Goal: Task Accomplishment & Management: Complete application form

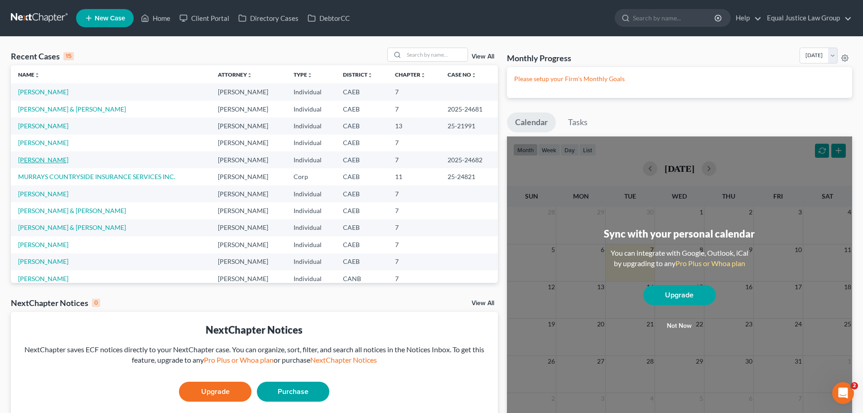
click at [55, 156] on link "[PERSON_NAME]" at bounding box center [43, 160] width 50 height 8
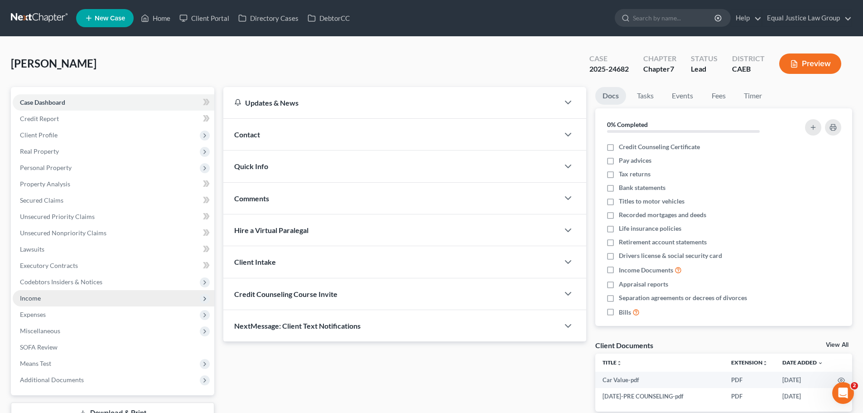
click at [41, 298] on span "Income" at bounding box center [114, 298] width 202 height 16
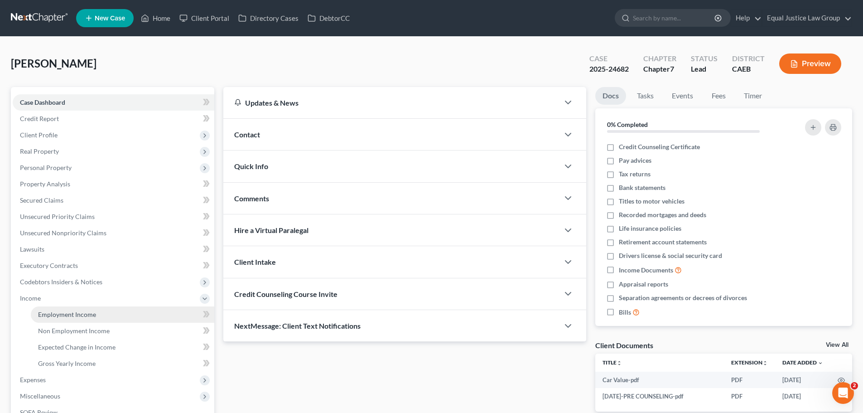
click at [96, 315] on link "Employment Income" at bounding box center [122, 314] width 183 height 16
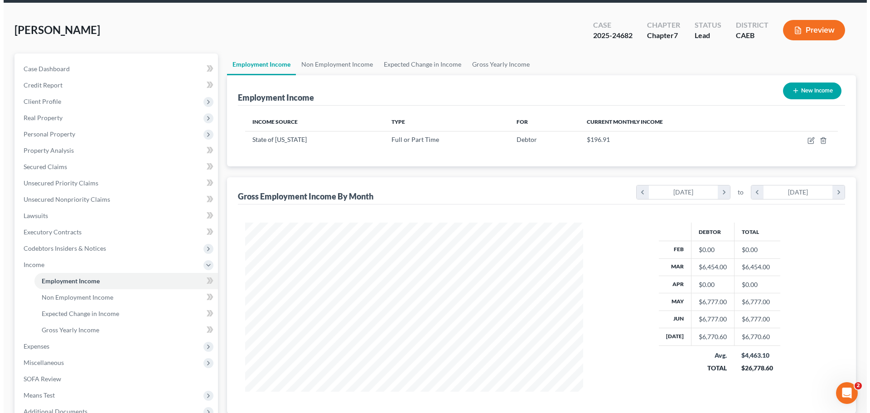
scroll to position [91, 0]
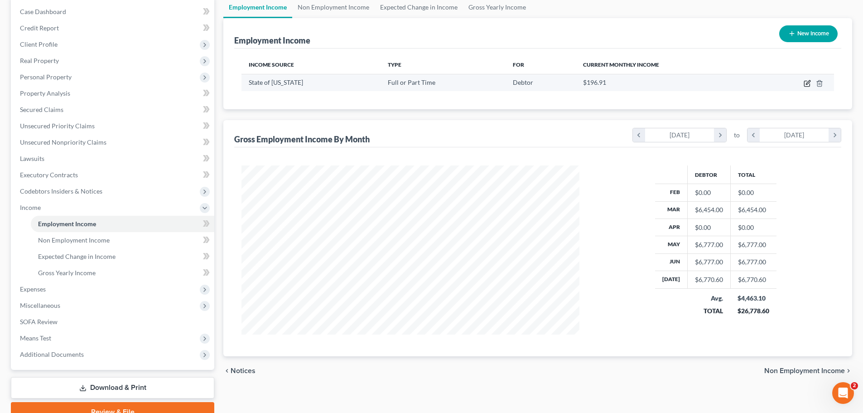
click at [805, 81] on icon "button" at bounding box center [807, 83] width 7 height 7
select select "0"
select select "4"
select select "0"
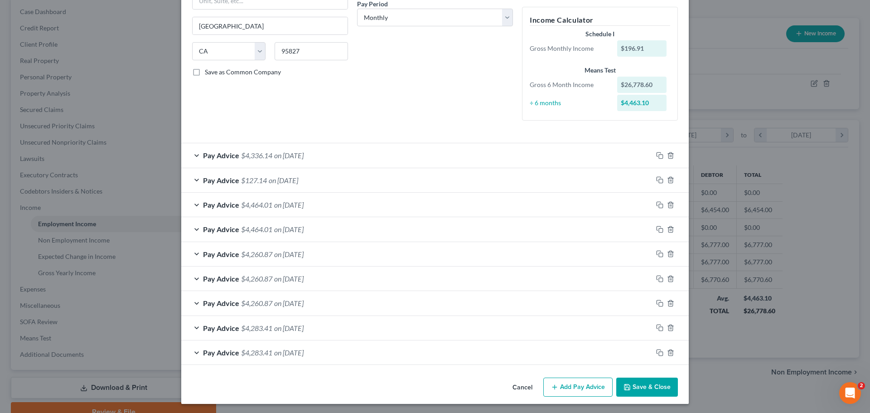
scroll to position [147, 0]
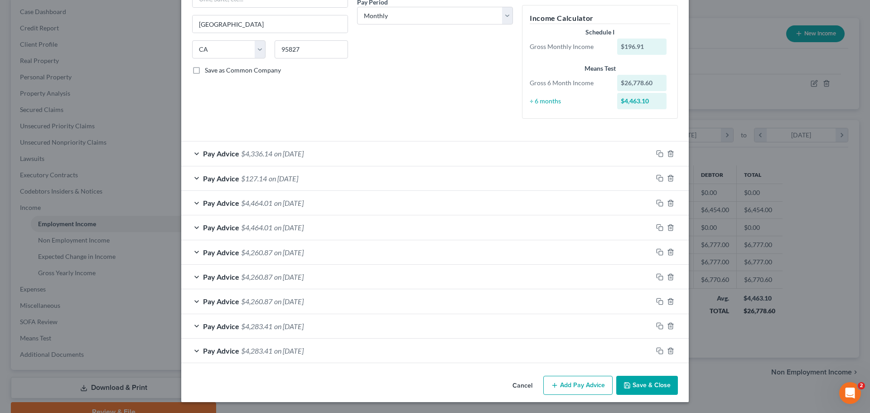
click at [194, 178] on div "Pay Advice $127.14 on [DATE]" at bounding box center [416, 178] width 471 height 24
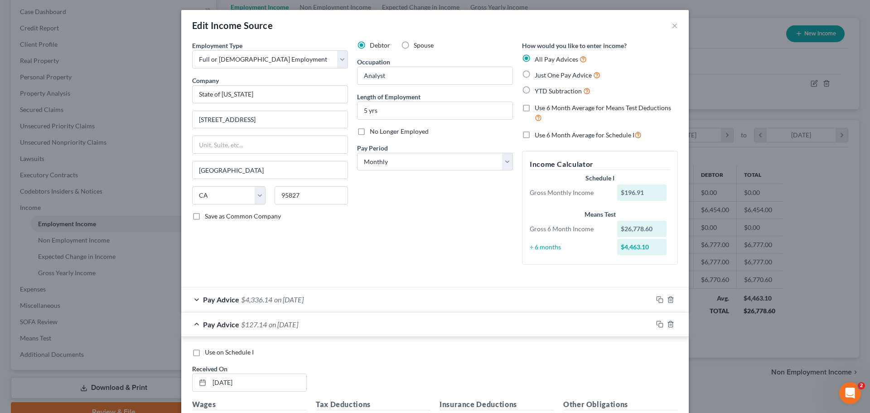
scroll to position [0, 0]
click at [567, 133] on span "Use 6 Month Average for Schedule I" at bounding box center [585, 136] width 100 height 8
click at [544, 133] on input "Use 6 Month Average for Schedule I" at bounding box center [541, 133] width 6 height 6
checkbox input "true"
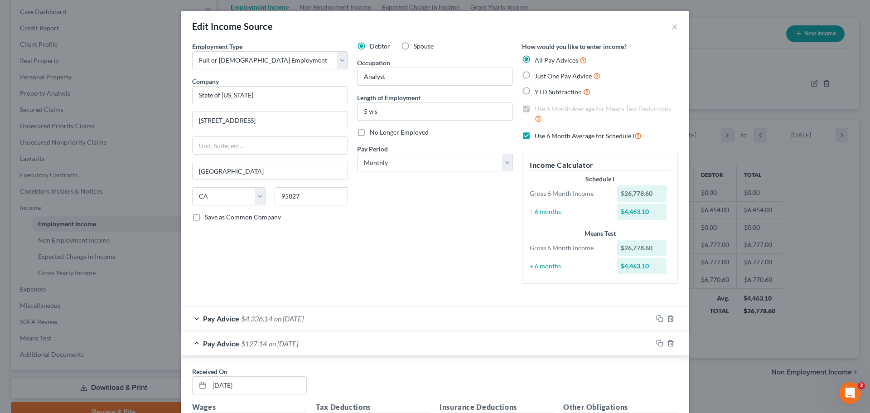
click at [193, 339] on div "Pay Advice $127.14 on [DATE]" at bounding box center [416, 343] width 471 height 24
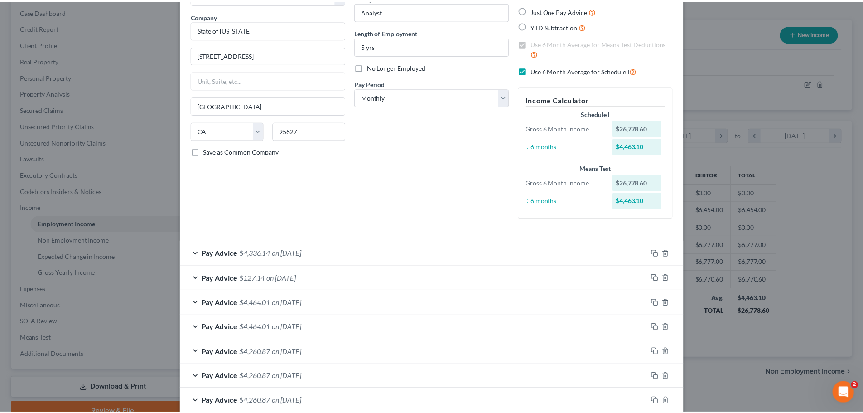
scroll to position [165, 0]
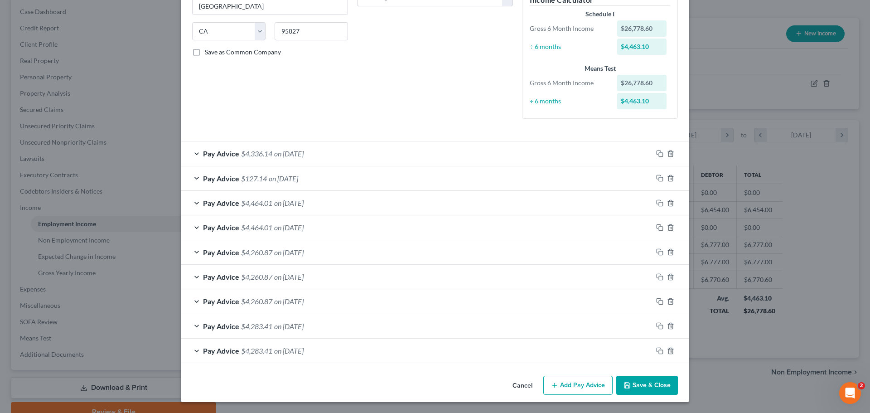
drag, startPoint x: 642, startPoint y: 385, endPoint x: 643, endPoint y: 379, distance: 6.0
click at [643, 385] on button "Save & Close" at bounding box center [647, 385] width 62 height 19
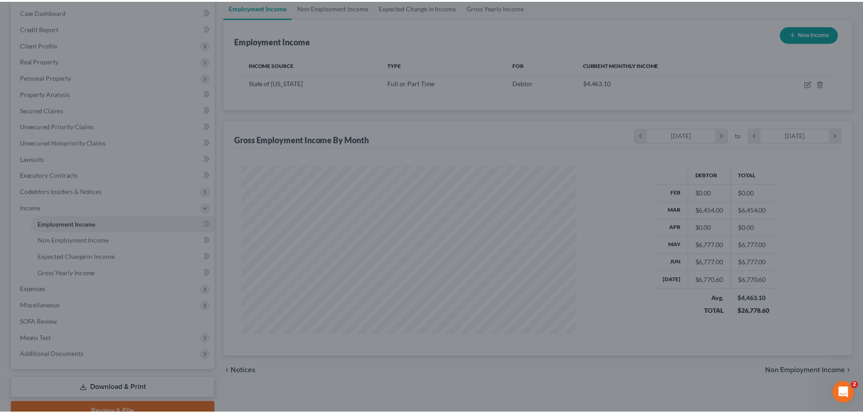
scroll to position [452848, 452661]
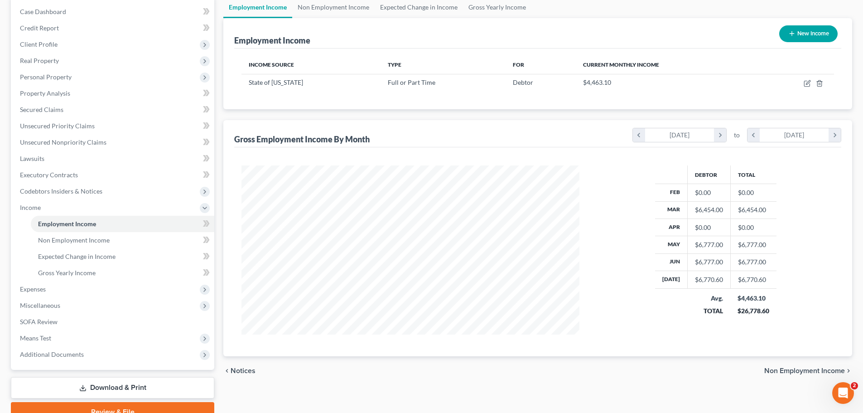
click at [605, 226] on div "Debtor Total Feb $0.00 $0.00 Mar $6,454.00 $6,454.00 Apr $0.00 $0.00 May $6,777…" at bounding box center [715, 249] width 255 height 169
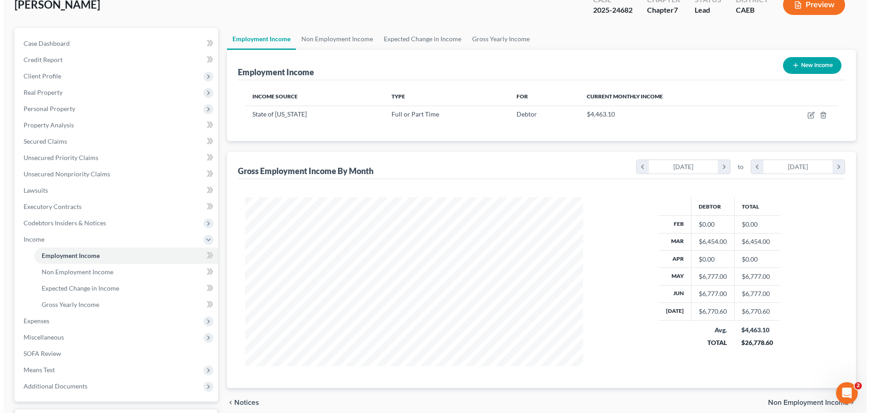
scroll to position [0, 0]
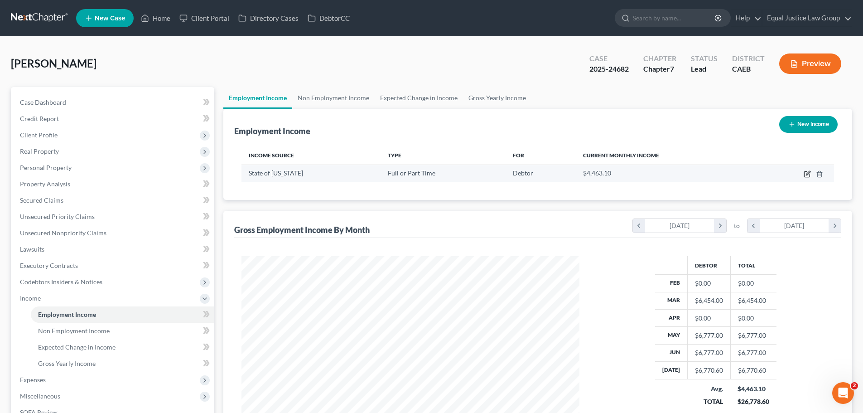
click at [808, 171] on icon "button" at bounding box center [807, 173] width 7 height 7
select select "0"
select select "4"
select select "0"
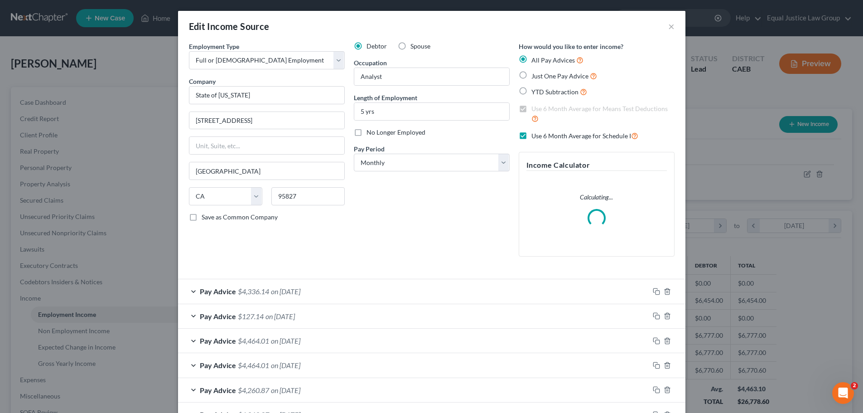
scroll to position [170, 359]
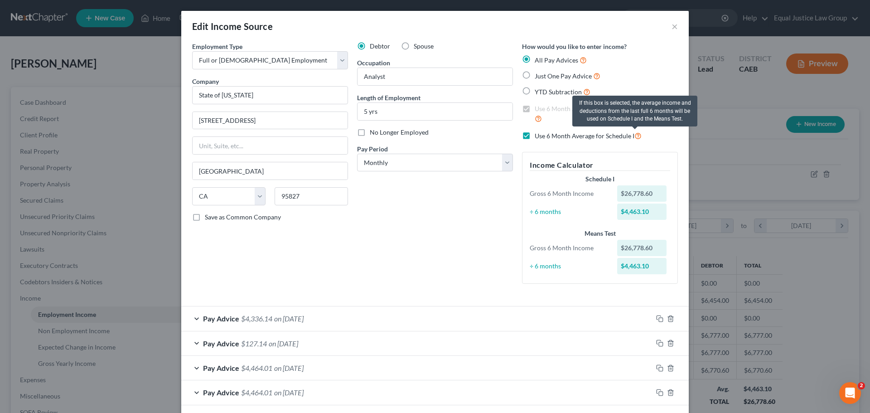
drag, startPoint x: 530, startPoint y: 135, endPoint x: 634, endPoint y: 135, distance: 104.2
click at [634, 135] on div "Use 6 Month Average for Schedule I" at bounding box center [600, 135] width 156 height 10
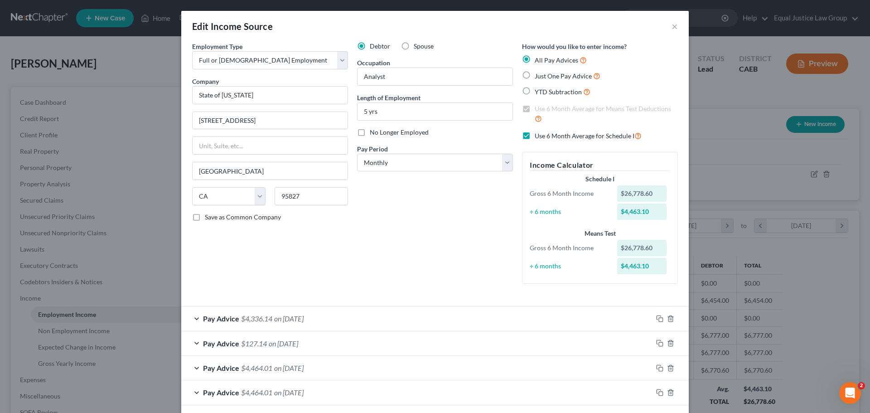
copy span "Use 6 Month Average for Schedule I"
click at [673, 26] on button "×" at bounding box center [674, 26] width 6 height 11
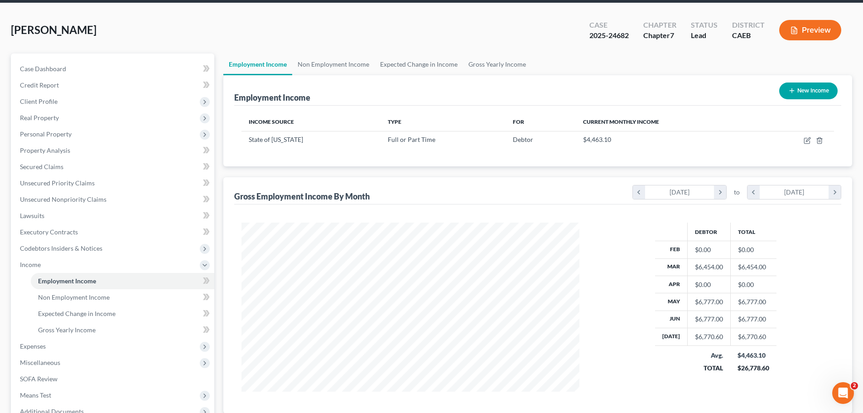
scroll to position [0, 0]
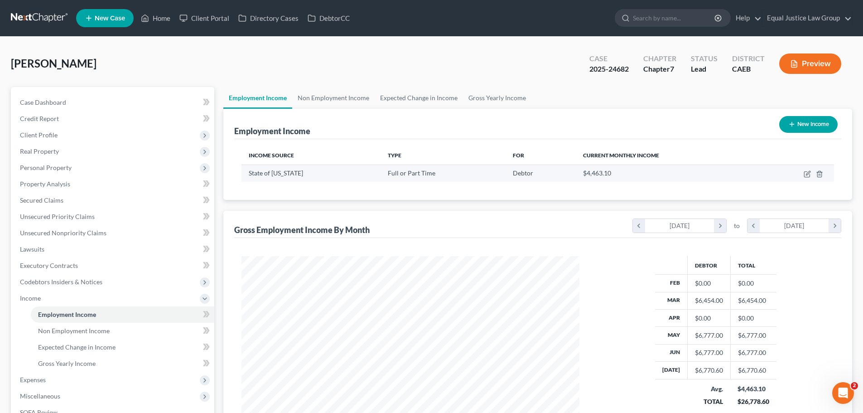
click at [742, 176] on div "$4,463.10" at bounding box center [667, 173] width 168 height 9
click at [804, 173] on icon "button" at bounding box center [807, 173] width 7 height 7
select select "0"
select select "4"
select select "0"
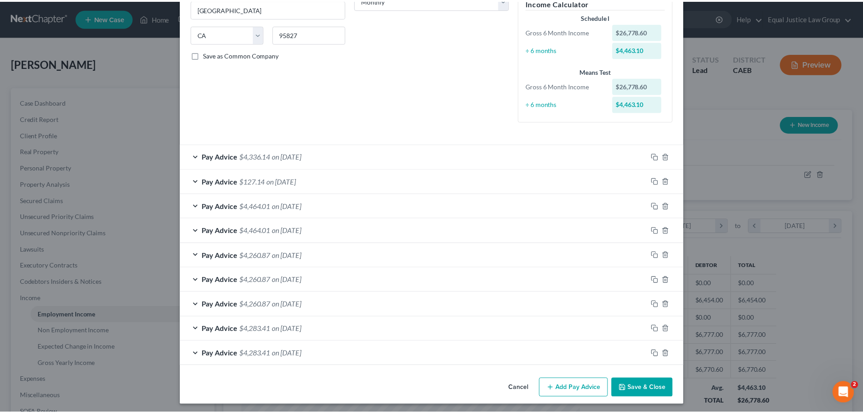
scroll to position [165, 0]
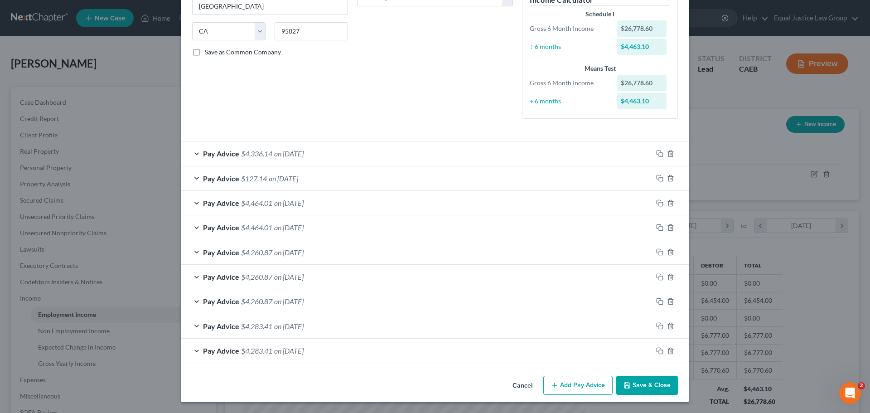
click at [636, 384] on button "Save & Close" at bounding box center [647, 385] width 62 height 19
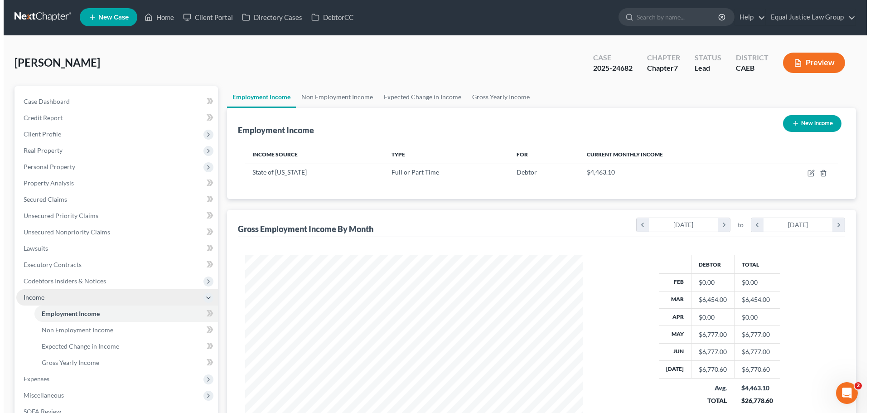
scroll to position [0, 0]
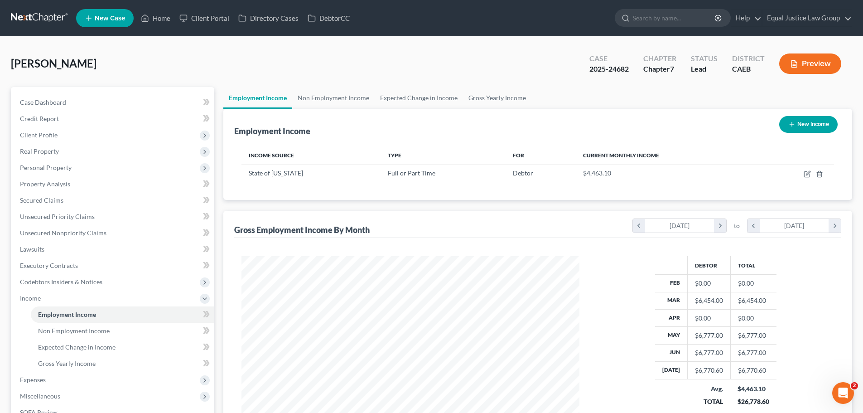
click at [804, 60] on button "Preview" at bounding box center [810, 63] width 62 height 20
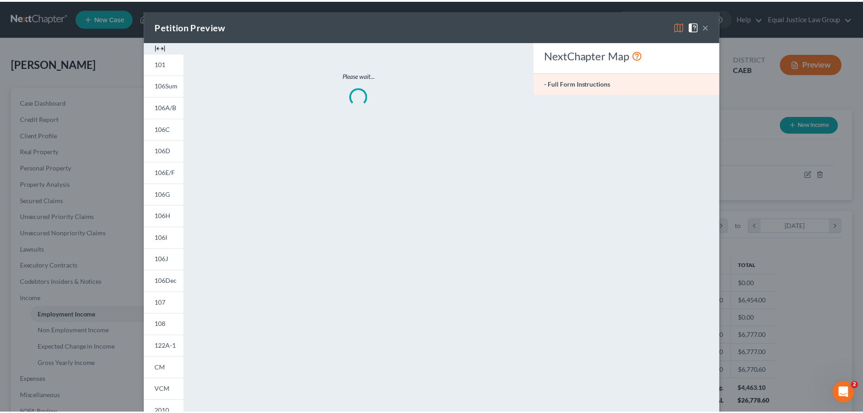
scroll to position [170, 359]
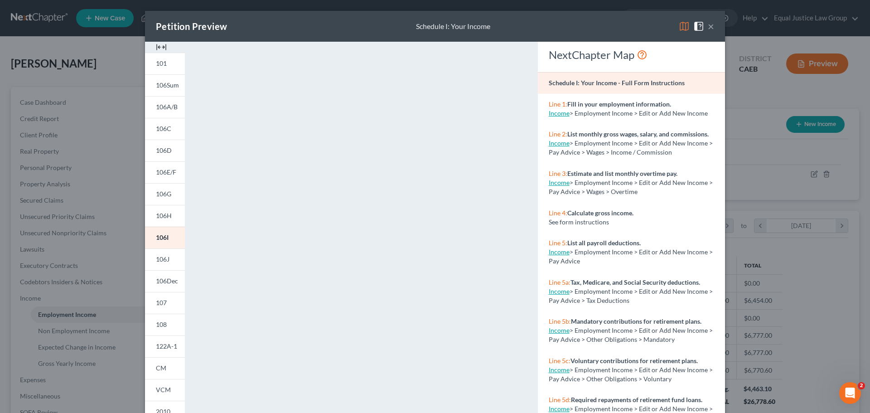
click at [709, 25] on button "×" at bounding box center [711, 26] width 6 height 11
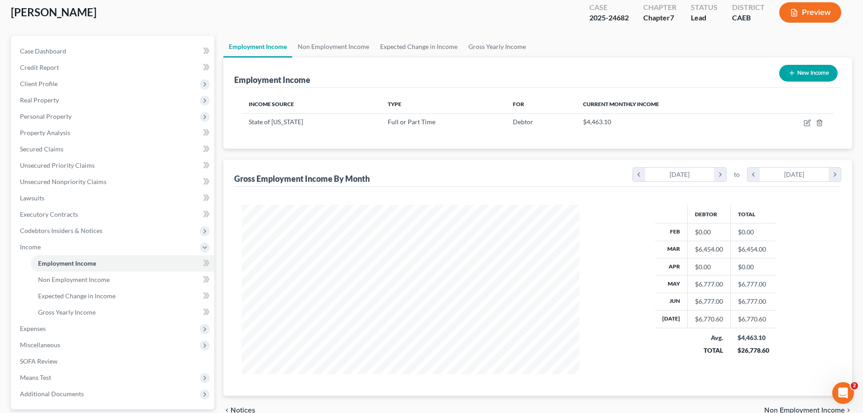
scroll to position [0, 0]
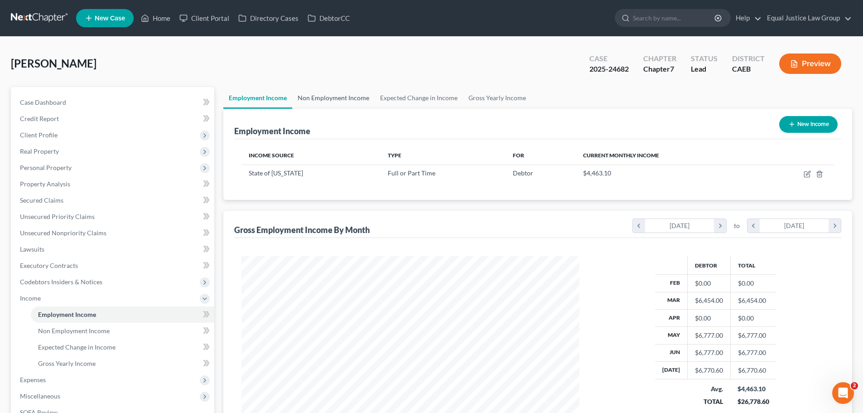
click at [323, 94] on link "Non Employment Income" at bounding box center [333, 98] width 82 height 22
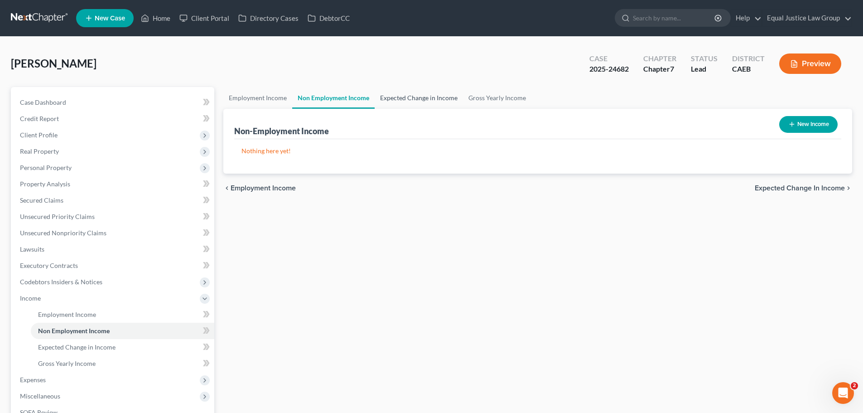
click at [424, 97] on link "Expected Change in Income" at bounding box center [419, 98] width 88 height 22
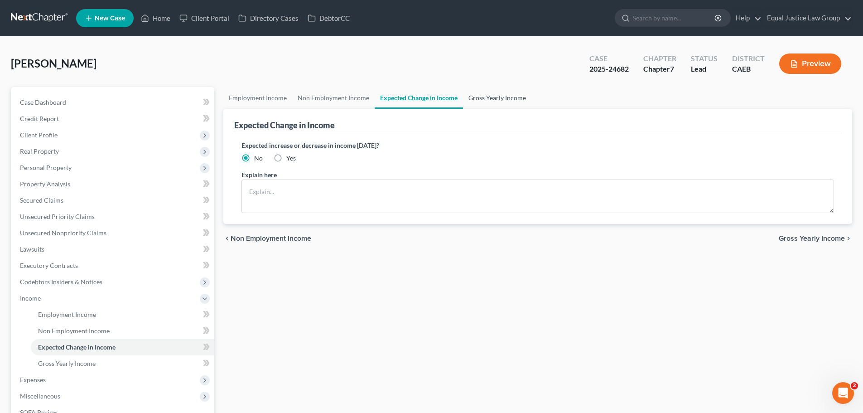
click at [503, 97] on link "Gross Yearly Income" at bounding box center [497, 98] width 68 height 22
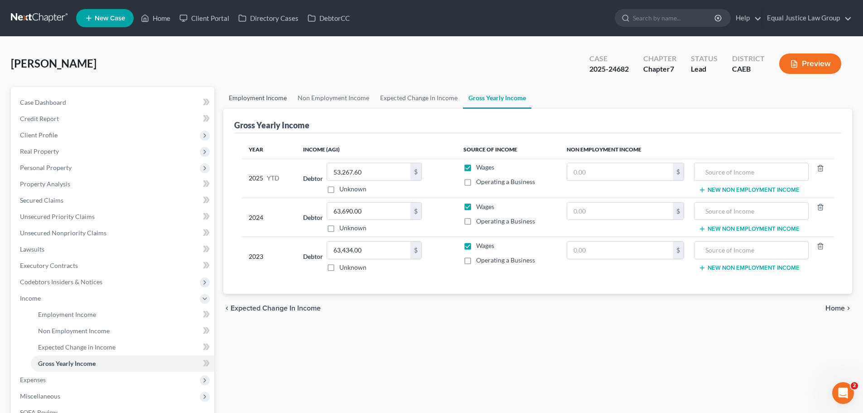
click at [242, 99] on link "Employment Income" at bounding box center [257, 98] width 69 height 22
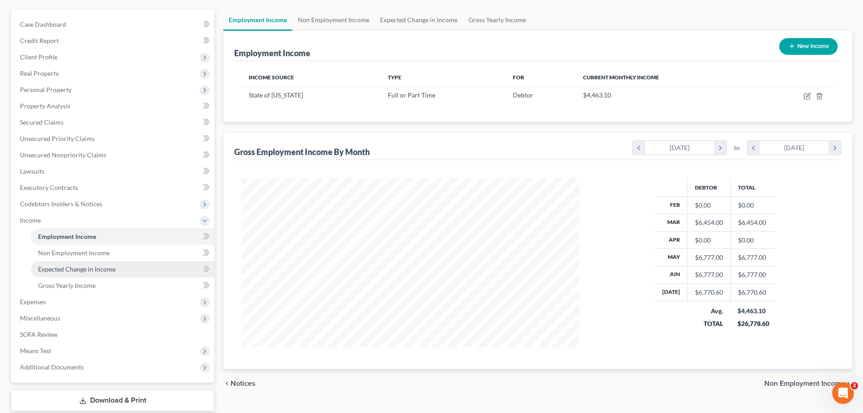
scroll to position [134, 0]
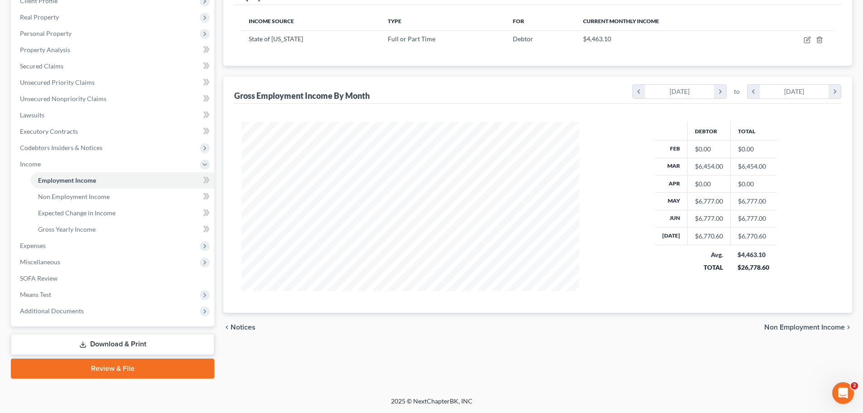
click at [109, 343] on link "Download & Print" at bounding box center [112, 343] width 203 height 21
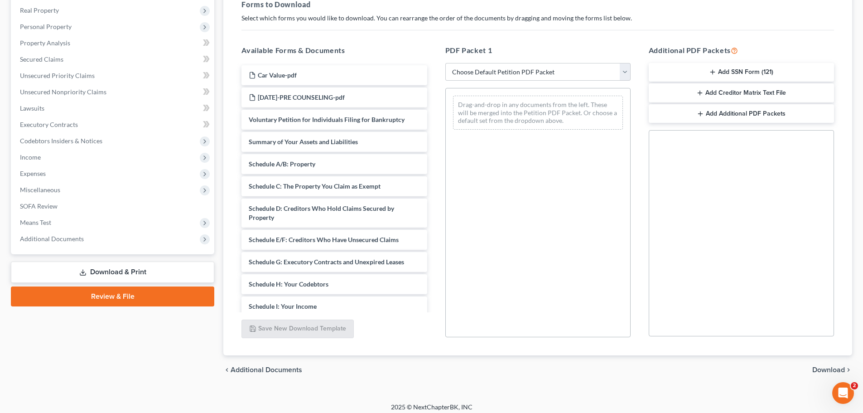
scroll to position [147, 0]
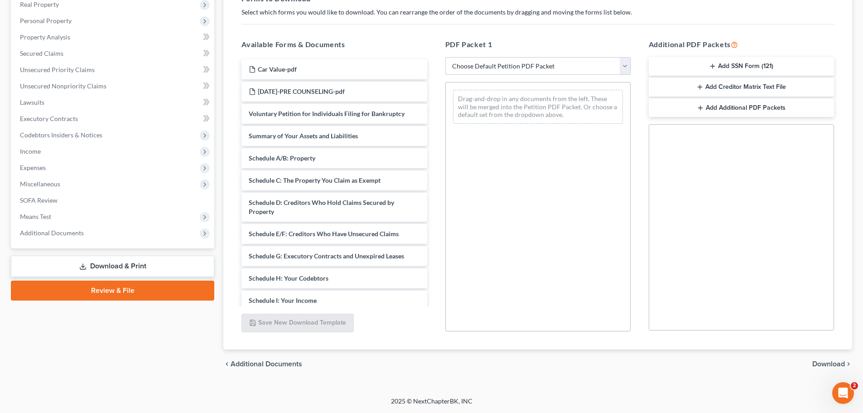
click at [570, 67] on select "Choose Default Petition PDF Packet Complete Bankruptcy Petition (all forms and …" at bounding box center [537, 66] width 185 height 18
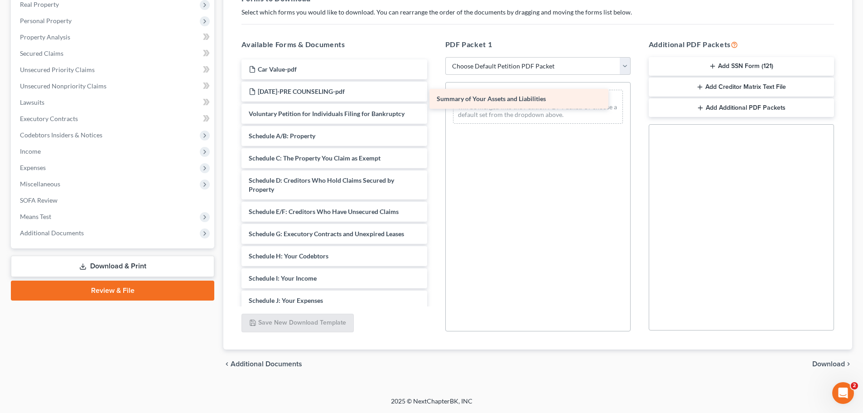
drag, startPoint x: 299, startPoint y: 135, endPoint x: 489, endPoint y: 98, distance: 193.1
click at [434, 98] on div "Summary of Your Assets and Liabilities Car Value-pdf [DATE]-PRE COUNSELING-pdf …" at bounding box center [334, 287] width 200 height 456
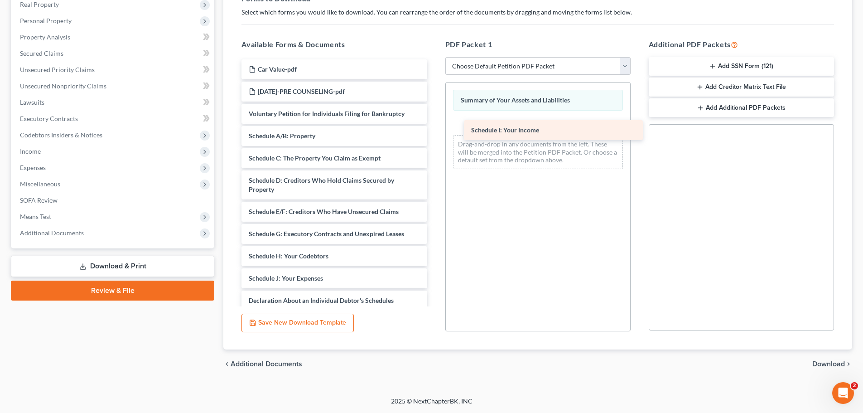
drag, startPoint x: 287, startPoint y: 278, endPoint x: 507, endPoint y: 129, distance: 265.6
click at [434, 129] on div "Schedule I: Your Income Car Value-pdf [DATE]-PRE COUNSELING-pdf Voluntary Petit…" at bounding box center [334, 276] width 200 height 434
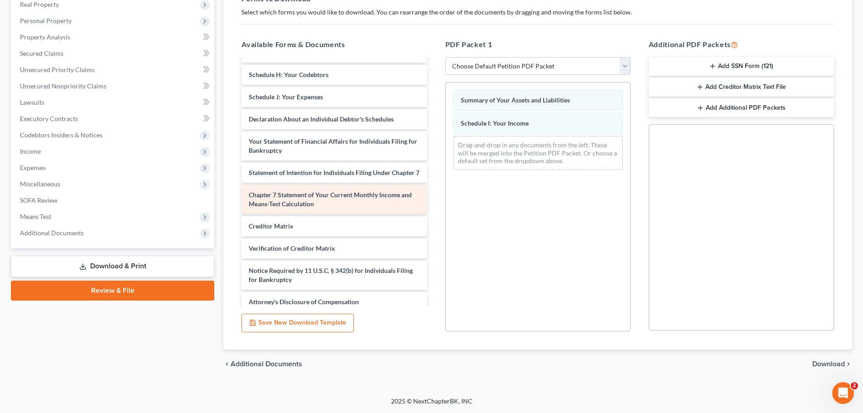
scroll to position [198, 0]
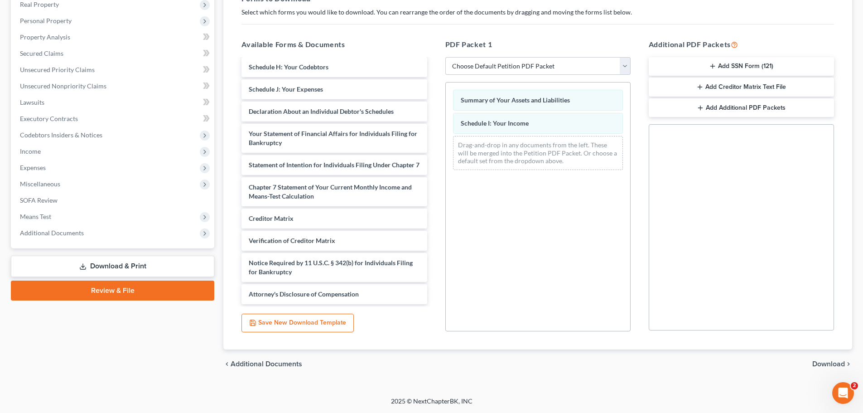
click at [829, 362] on span "Download" at bounding box center [828, 363] width 33 height 7
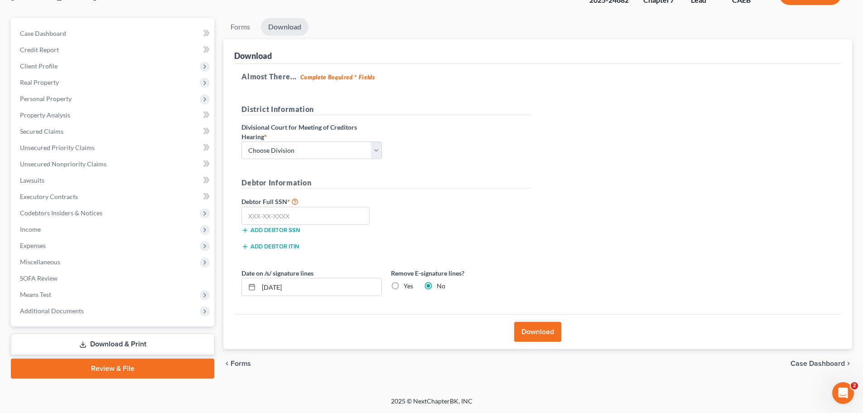
scroll to position [69, 0]
click at [346, 149] on select "Choose Division Fresno Modesto [GEOGRAPHIC_DATA]" at bounding box center [311, 150] width 140 height 18
select select "2"
click at [241, 141] on select "Choose Division Fresno Modesto [GEOGRAPHIC_DATA]" at bounding box center [311, 150] width 140 height 18
click at [298, 215] on input "text" at bounding box center [305, 216] width 128 height 18
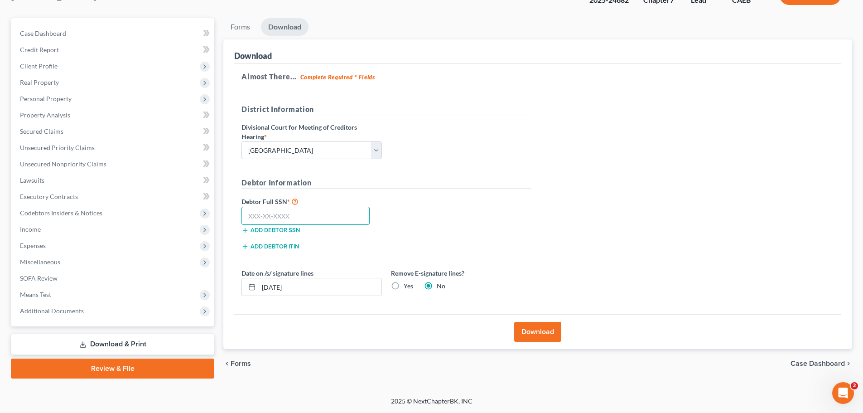
paste input "142-72-8333"
type input "142-72-8333"
click at [448, 219] on div "Debtor Full SSN * 142-72-8333 Add debtor SSN" at bounding box center [386, 218] width 299 height 45
click at [249, 215] on input "142-72-8333" at bounding box center [305, 216] width 128 height 18
click at [472, 206] on div "Debtor Full SSN * 142-72-8333 Add debtor SSN" at bounding box center [386, 218] width 299 height 45
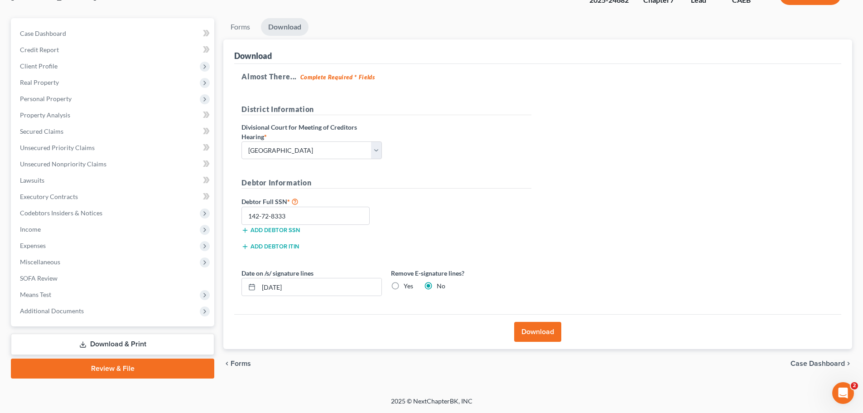
click at [549, 332] on button "Download" at bounding box center [537, 332] width 47 height 20
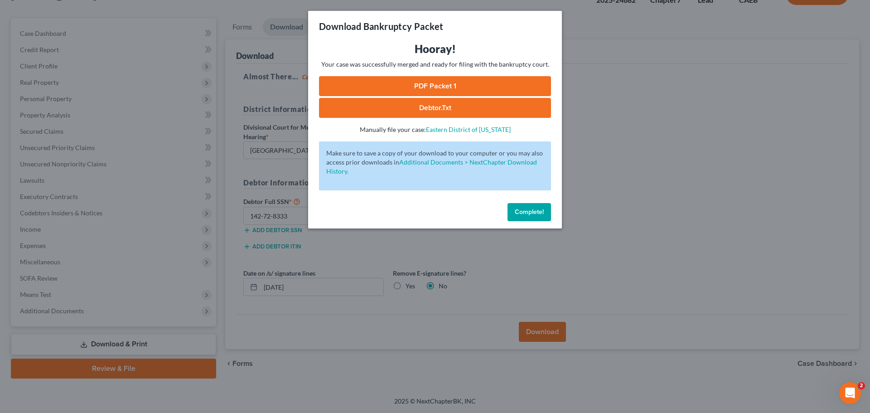
click at [461, 83] on link "PDF Packet 1" at bounding box center [435, 86] width 232 height 20
click at [611, 203] on div "Download Bankruptcy Packet Hooray! Your case was successfully merged and ready …" at bounding box center [435, 206] width 870 height 413
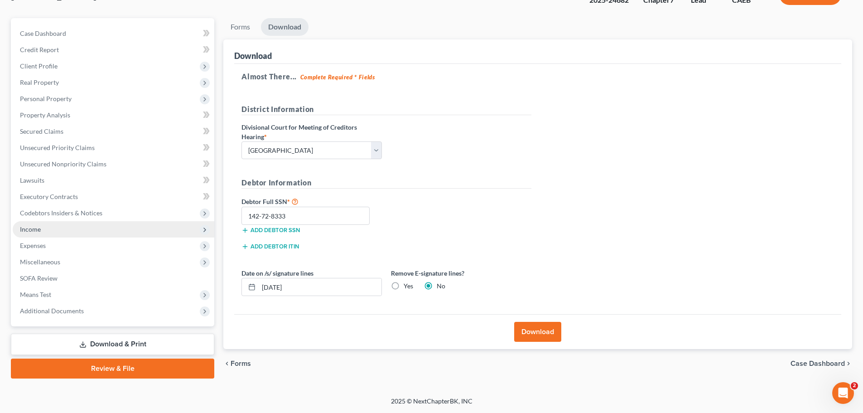
click at [41, 231] on span "Income" at bounding box center [114, 229] width 202 height 16
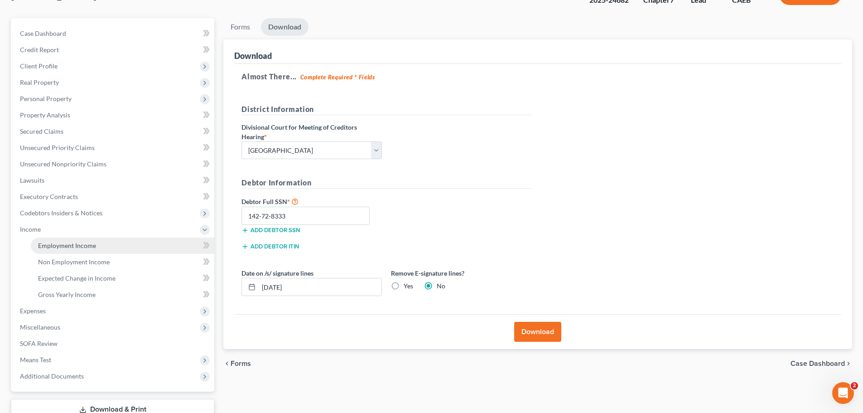
click at [84, 242] on span "Employment Income" at bounding box center [67, 245] width 58 height 8
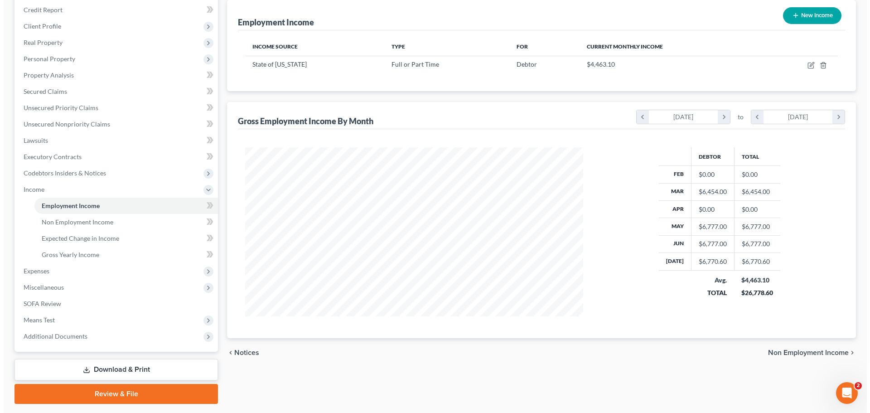
scroll to position [89, 0]
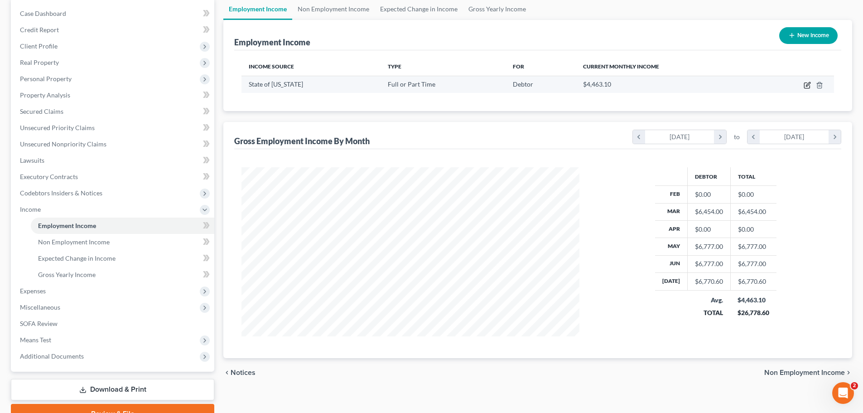
click at [804, 82] on icon "button" at bounding box center [807, 85] width 7 height 7
select select "0"
select select "4"
select select "0"
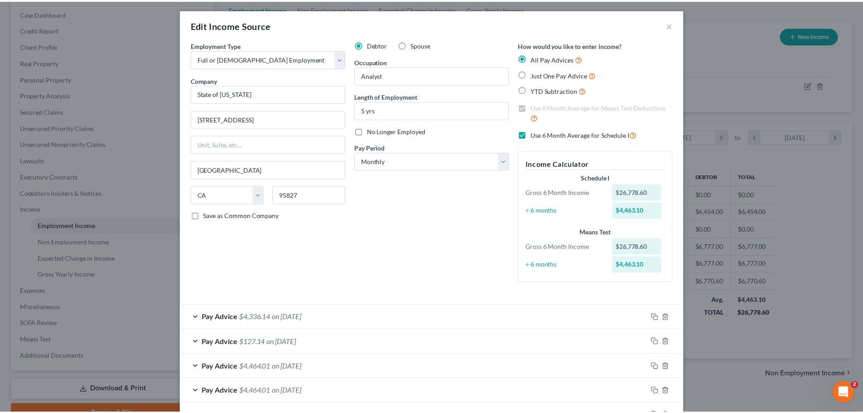
scroll to position [0, 0]
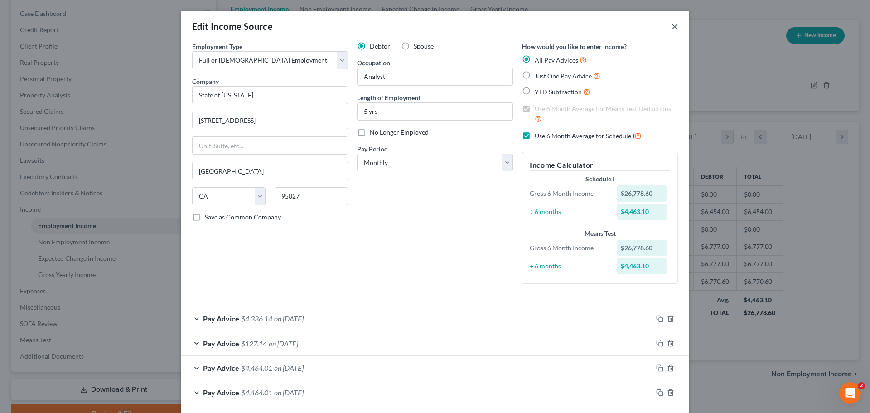
click at [671, 24] on button "×" at bounding box center [674, 26] width 6 height 11
